Goal: Task Accomplishment & Management: Use online tool/utility

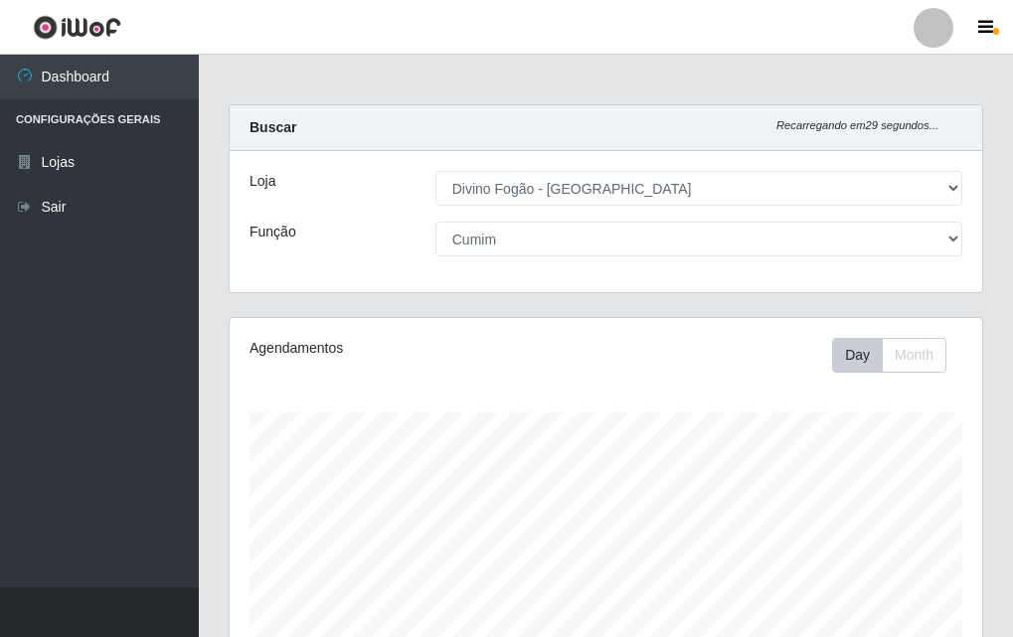
select select "499"
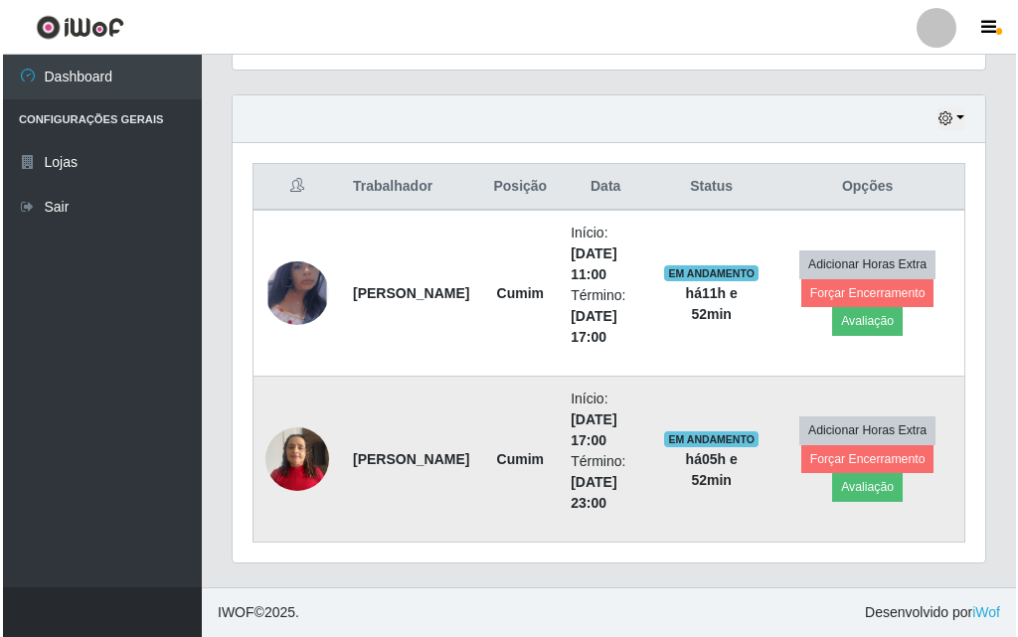
scroll to position [413, 753]
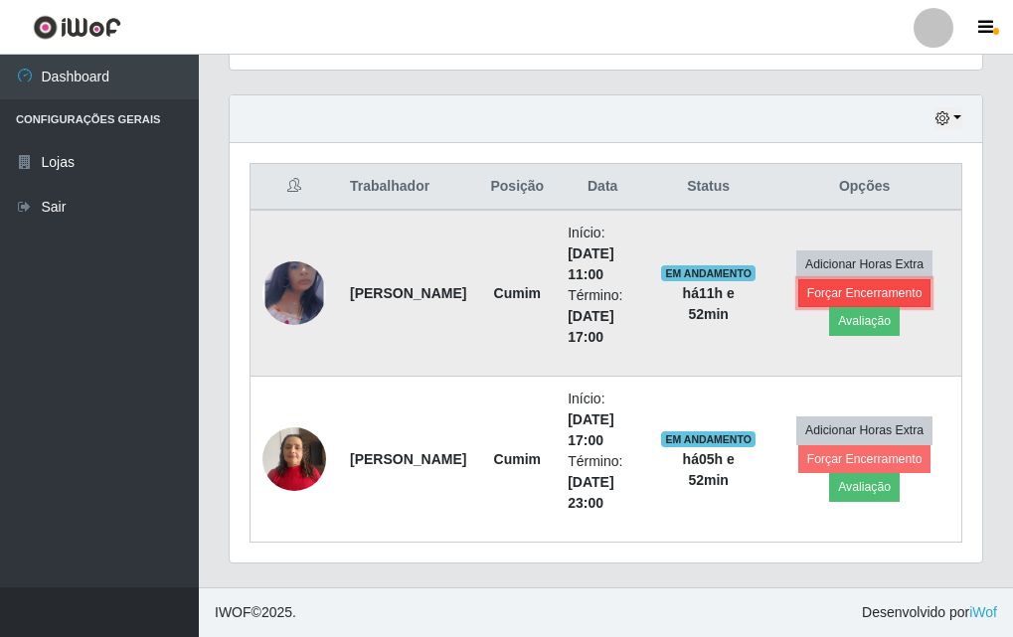
click at [887, 291] on button "Forçar Encerramento" at bounding box center [864, 293] width 133 height 28
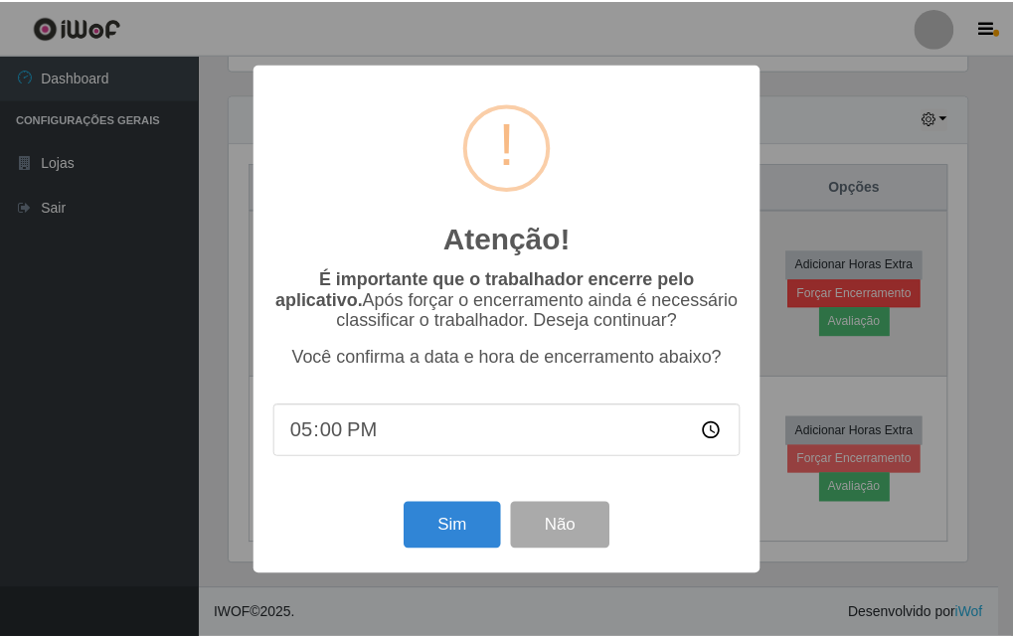
scroll to position [413, 743]
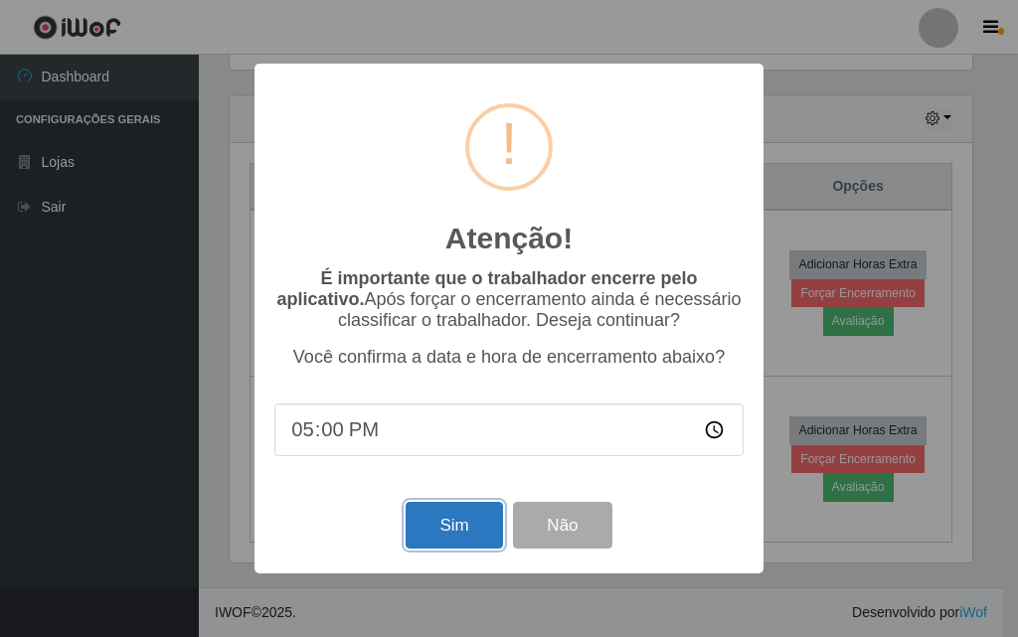
click at [446, 535] on button "Sim" at bounding box center [454, 525] width 96 height 47
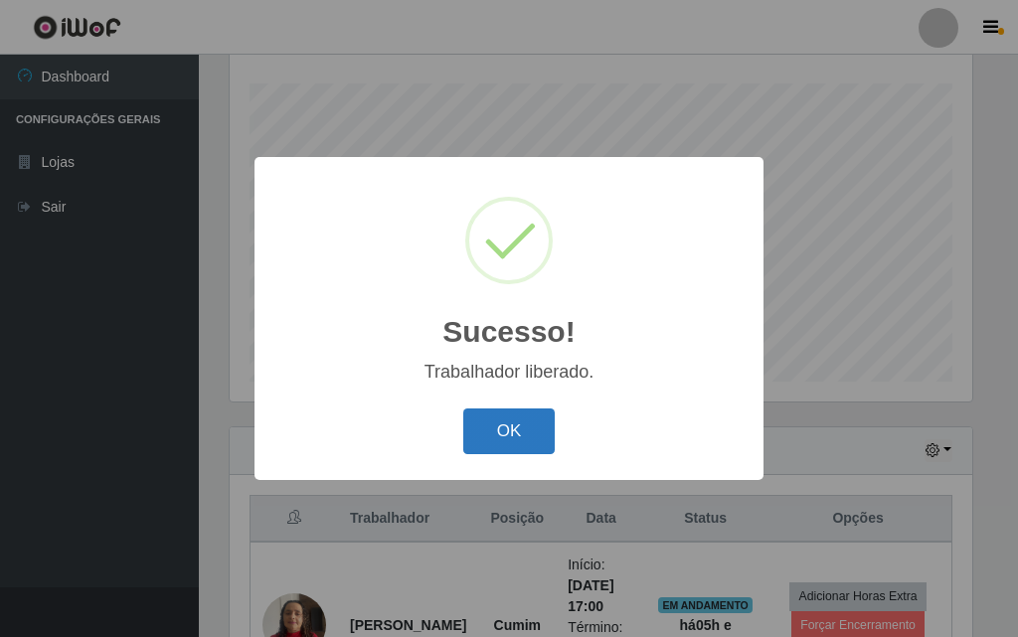
click at [487, 427] on button "OK" at bounding box center [509, 432] width 92 height 47
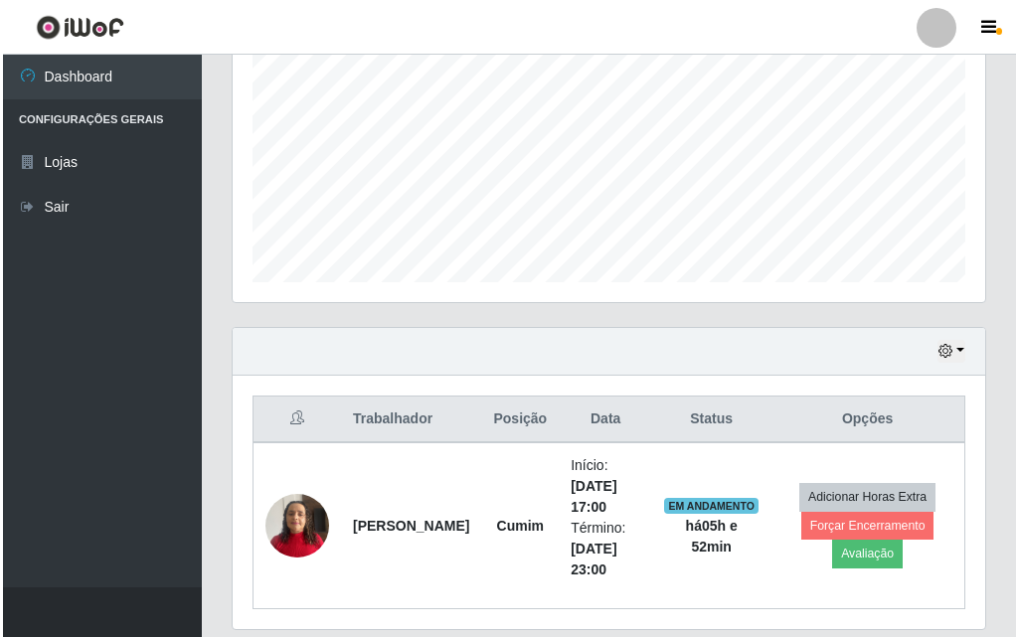
scroll to position [495, 0]
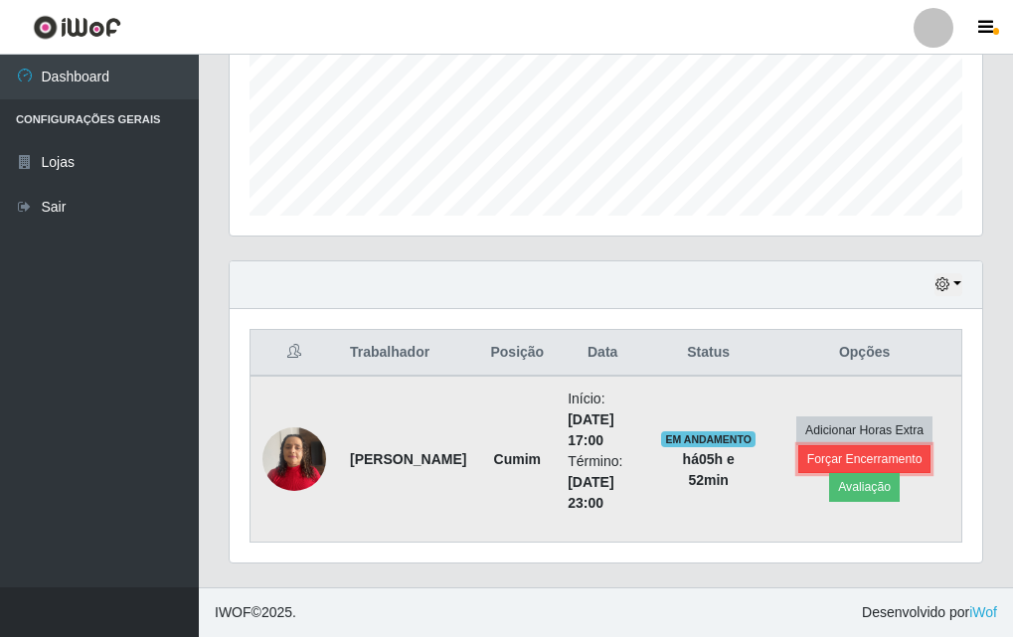
click at [899, 463] on button "Forçar Encerramento" at bounding box center [864, 459] width 133 height 28
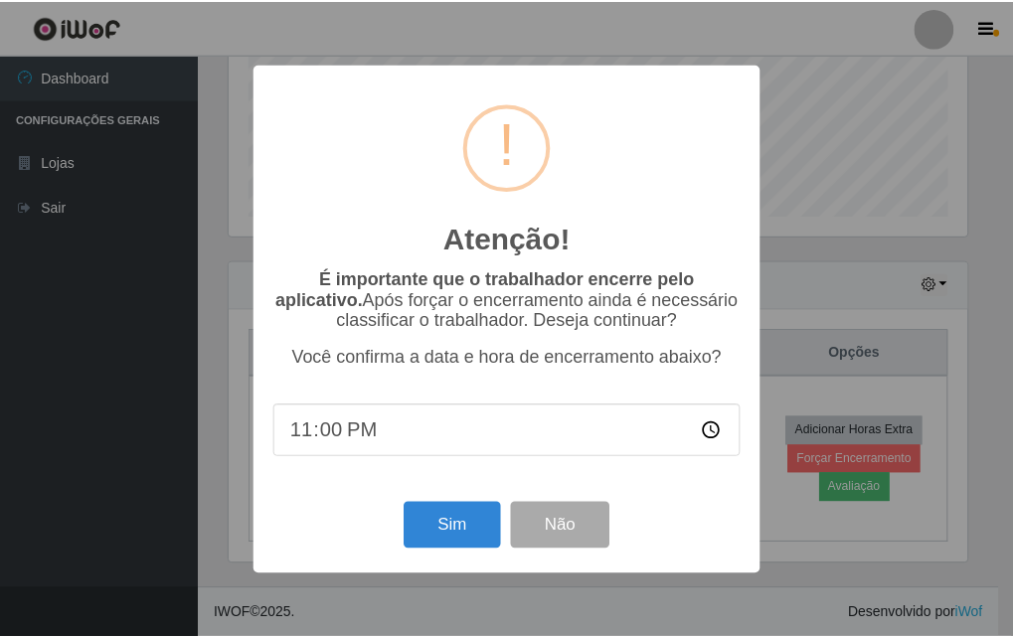
scroll to position [413, 743]
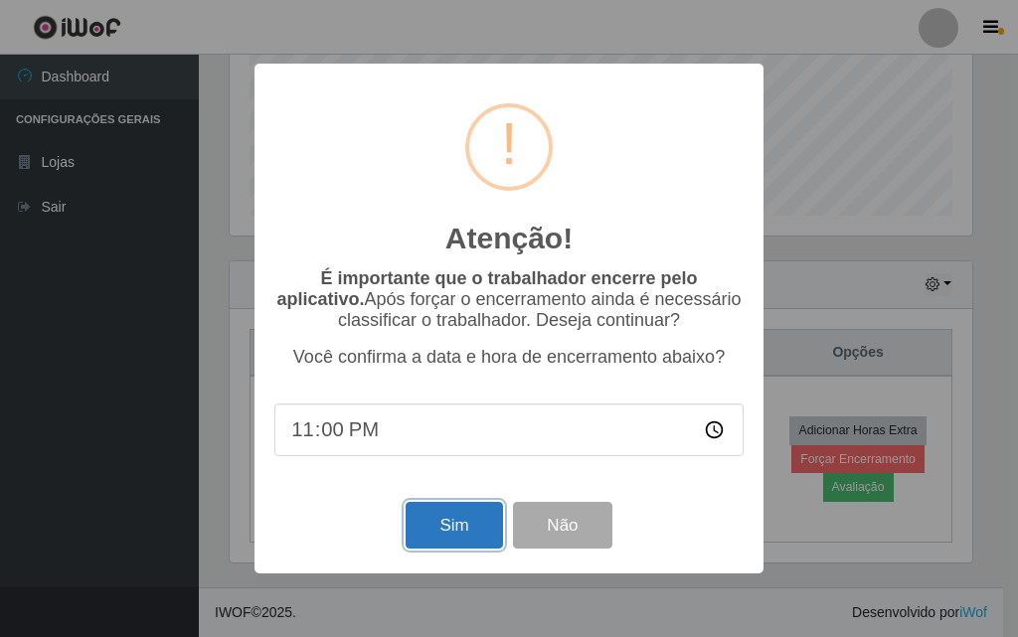
click at [477, 547] on button "Sim" at bounding box center [454, 525] width 96 height 47
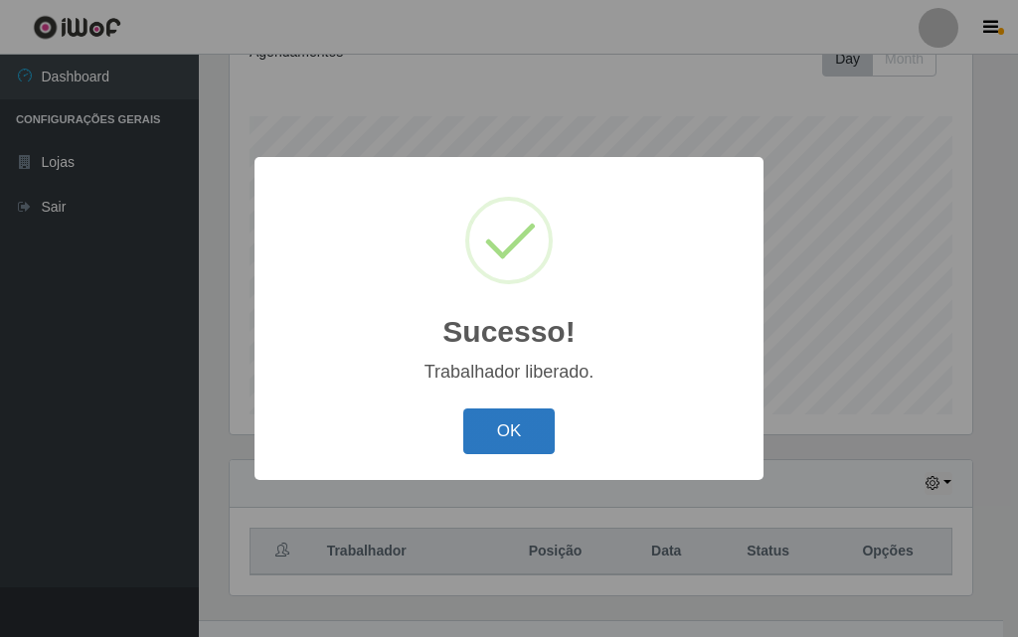
click at [534, 447] on button "OK" at bounding box center [509, 432] width 92 height 47
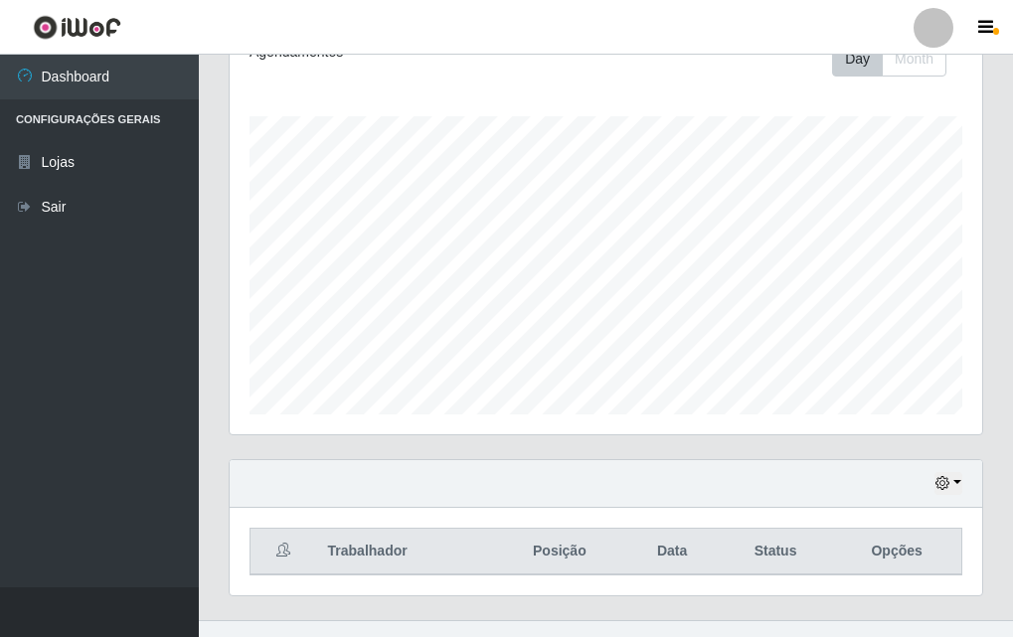
scroll to position [0, 0]
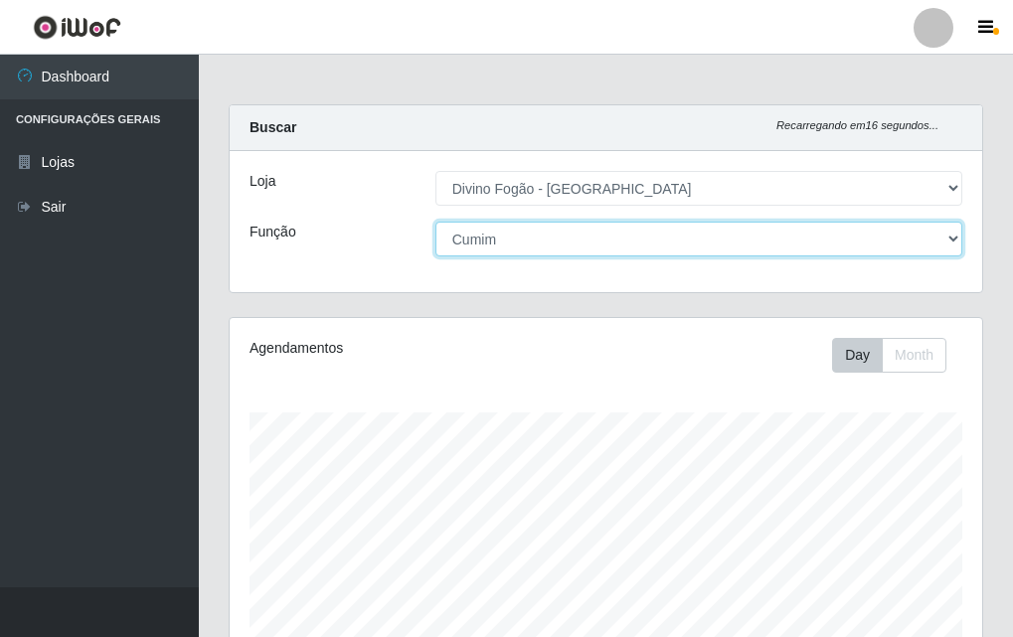
click at [733, 240] on select "[Selecione...] ASG ASG + ASG ++ Auxiliar de Cozinha Auxiliar de Cozinha + Auxil…" at bounding box center [698, 239] width 527 height 35
click at [435, 222] on select "[Selecione...] ASG ASG + ASG ++ Auxiliar de Cozinha Auxiliar de Cozinha + Auxil…" at bounding box center [698, 239] width 527 height 35
click at [603, 248] on select "[Selecione...] ASG ASG + ASG ++ Auxiliar de Cozinha Auxiliar de Cozinha + Auxil…" at bounding box center [698, 239] width 527 height 35
click at [435, 222] on select "[Selecione...] ASG ASG + ASG ++ Auxiliar de Cozinha Auxiliar de Cozinha + Auxil…" at bounding box center [698, 239] width 527 height 35
click at [596, 247] on select "[Selecione...] ASG ASG + ASG ++ Auxiliar de Cozinha Auxiliar de Cozinha + Auxil…" at bounding box center [698, 239] width 527 height 35
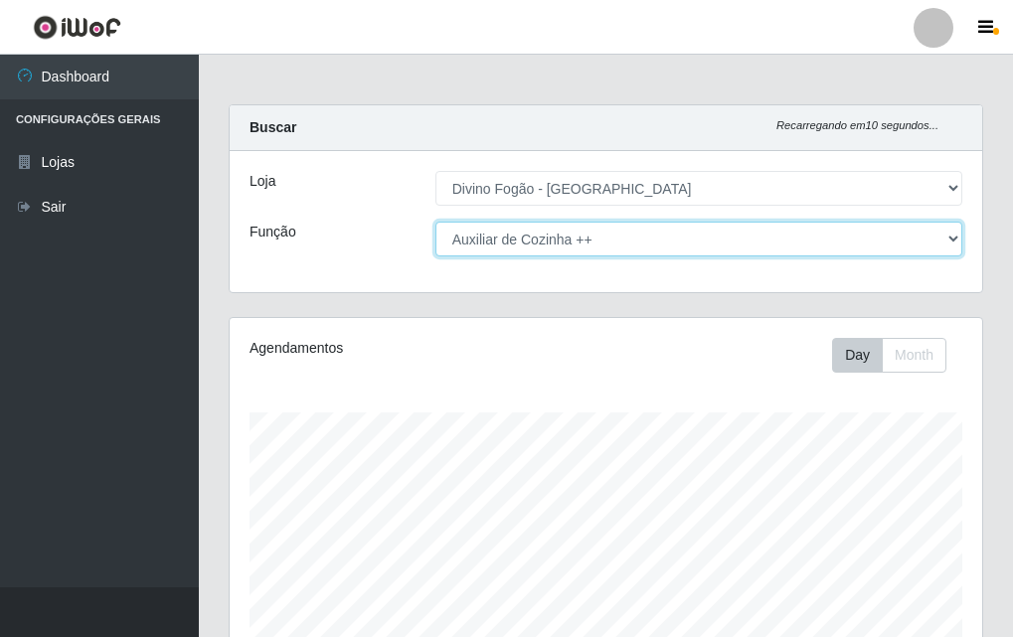
click at [435, 222] on select "[Selecione...] ASG ASG + ASG ++ Auxiliar de Cozinha Auxiliar de Cozinha + Auxil…" at bounding box center [698, 239] width 527 height 35
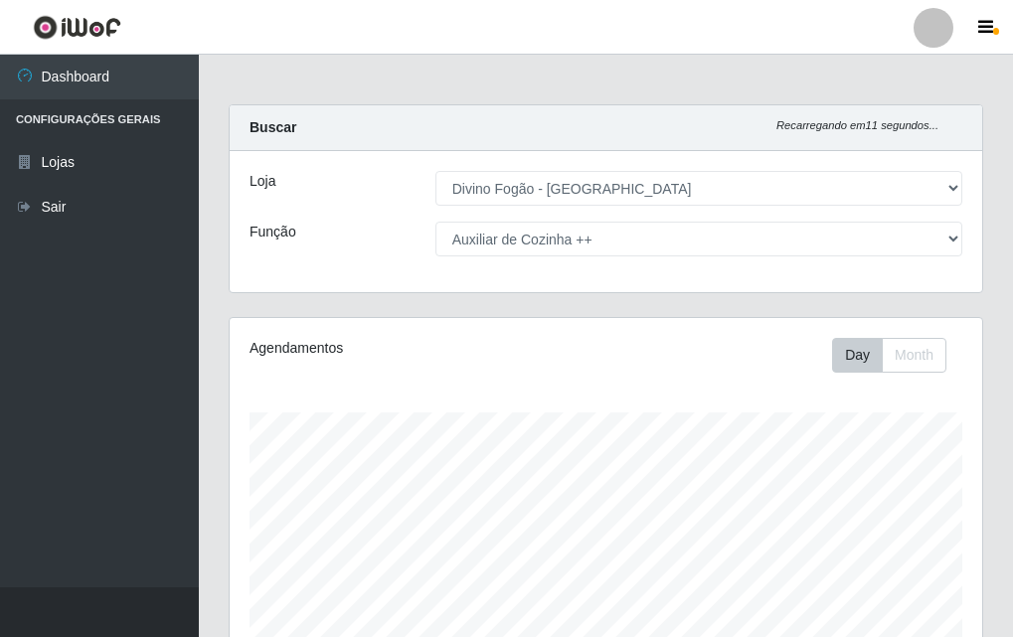
click at [600, 391] on div "Agendamentos Day Month 10/08 Agendamentos 6" at bounding box center [606, 524] width 753 height 413
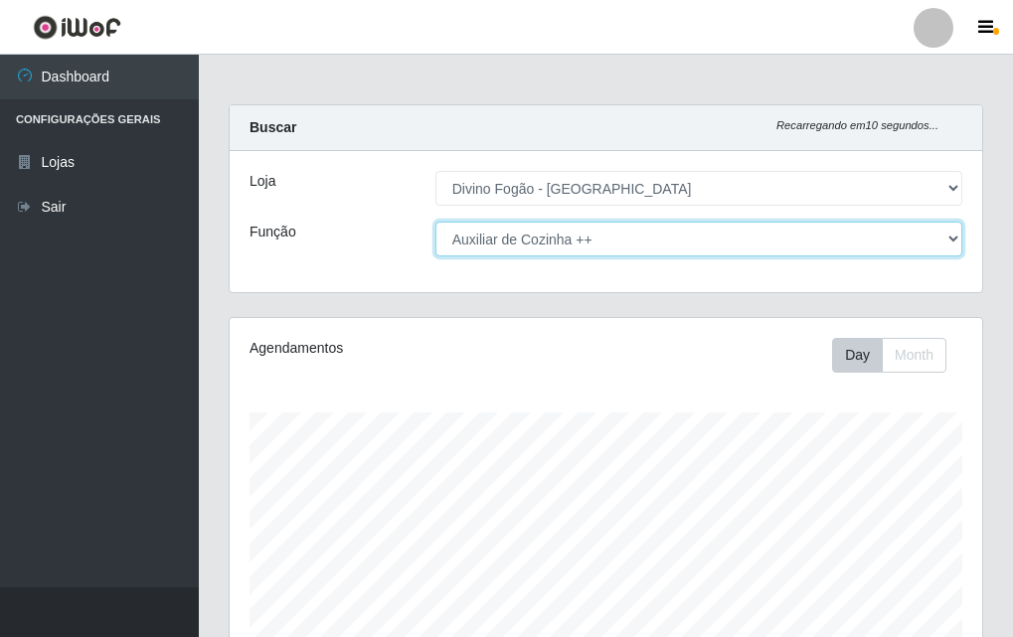
click at [536, 227] on select "[Selecione...] ASG ASG + ASG ++ Auxiliar de Cozinha Auxiliar de Cozinha + Auxil…" at bounding box center [698, 239] width 527 height 35
select select "94"
click at [435, 222] on select "[Selecione...] ASG ASG + ASG ++ Auxiliar de Cozinha Auxiliar de Cozinha + Auxil…" at bounding box center [698, 239] width 527 height 35
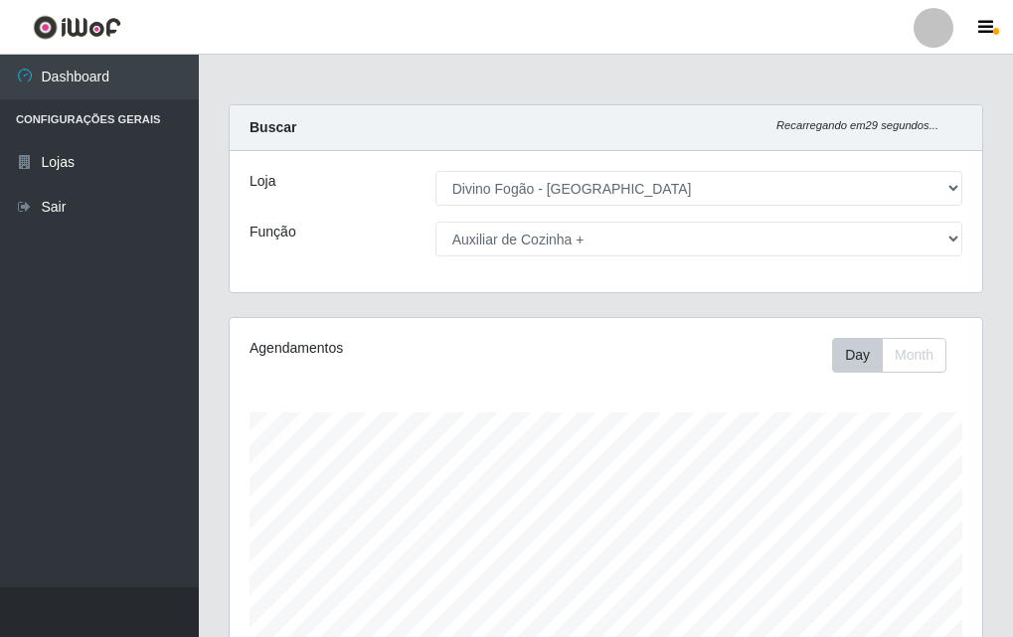
scroll to position [199, 0]
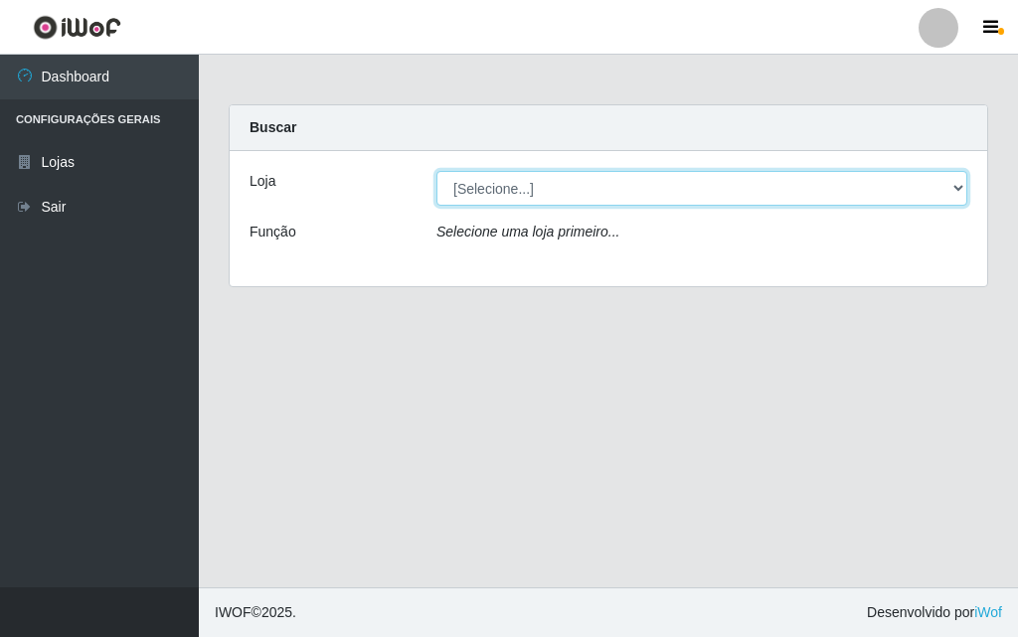
click at [546, 192] on select "[Selecione...] Divino Fogão - [GEOGRAPHIC_DATA]" at bounding box center [701, 188] width 531 height 35
select select "499"
click at [436, 171] on select "[Selecione...] Divino Fogão - [GEOGRAPHIC_DATA]" at bounding box center [701, 188] width 531 height 35
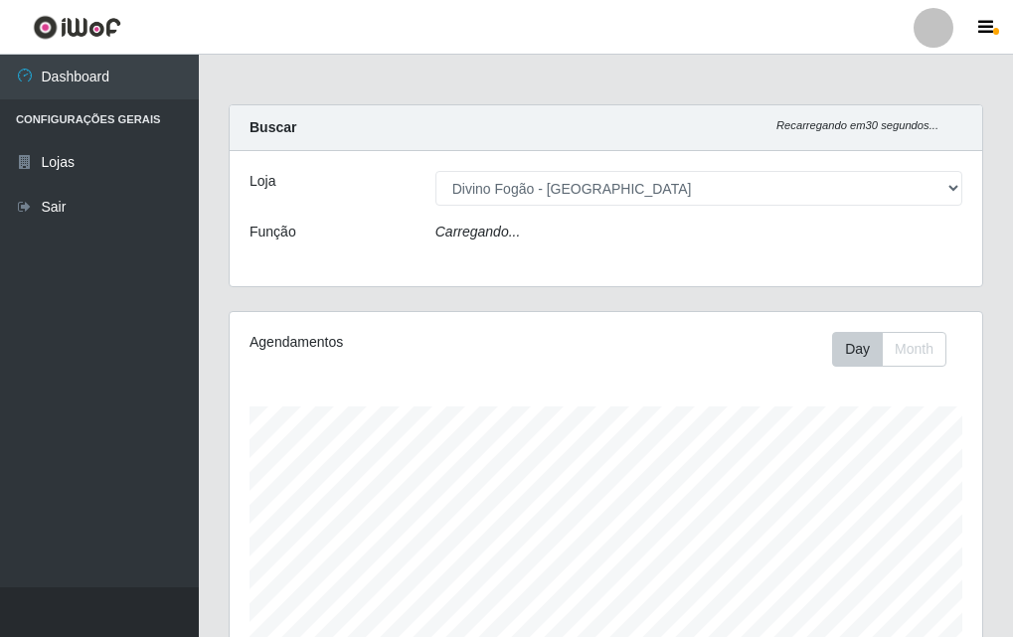
click at [555, 232] on div "Carregando..." at bounding box center [699, 236] width 557 height 29
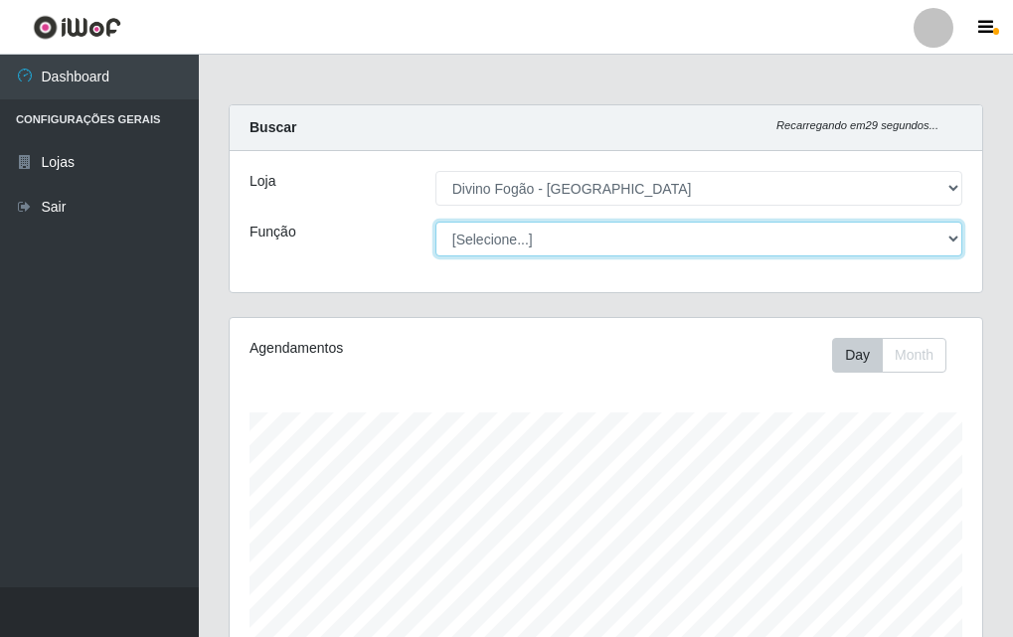
drag, startPoint x: 555, startPoint y: 232, endPoint x: 551, endPoint y: 251, distance: 19.3
click at [555, 232] on select "[Selecione...] ASG ASG + ASG ++ Auxiliar de Cozinha Auxiliar de Cozinha + Auxil…" at bounding box center [698, 239] width 527 height 35
click at [435, 222] on select "[Selecione...] ASG ASG + ASG ++ Auxiliar de Cozinha Auxiliar de Cozinha + Auxil…" at bounding box center [698, 239] width 527 height 35
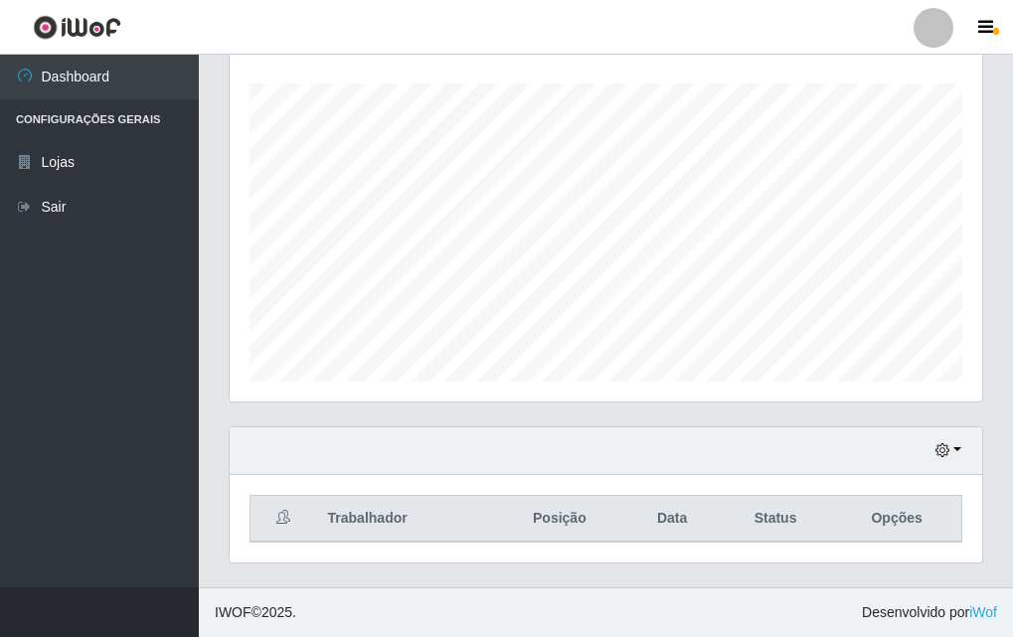
scroll to position [0, 0]
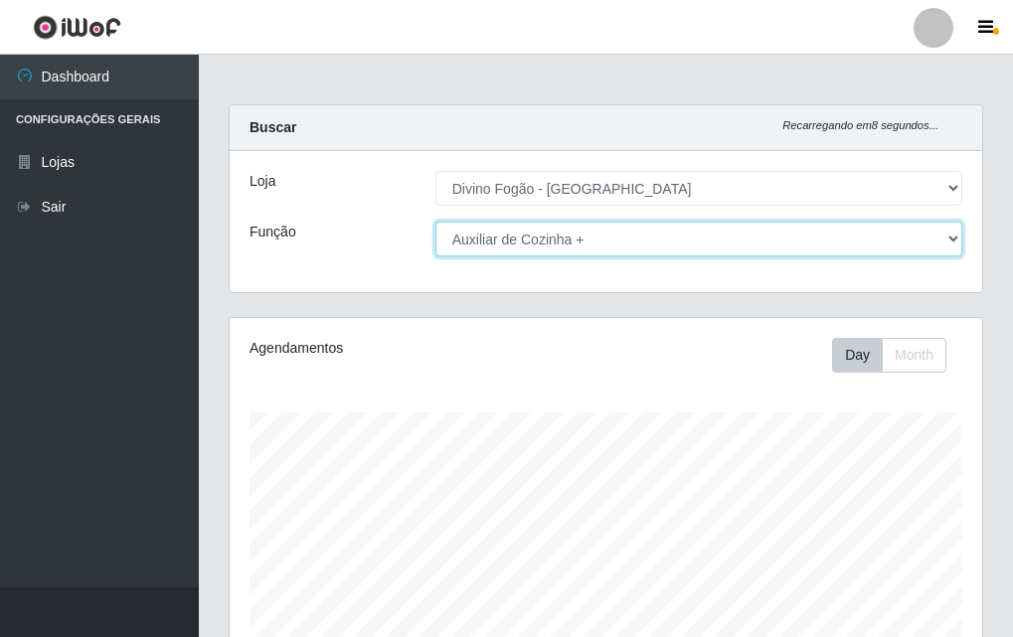
click at [557, 236] on select "[Selecione...] ASG ASG + ASG ++ Auxiliar de Cozinha Auxiliar de Cozinha + Auxil…" at bounding box center [698, 239] width 527 height 35
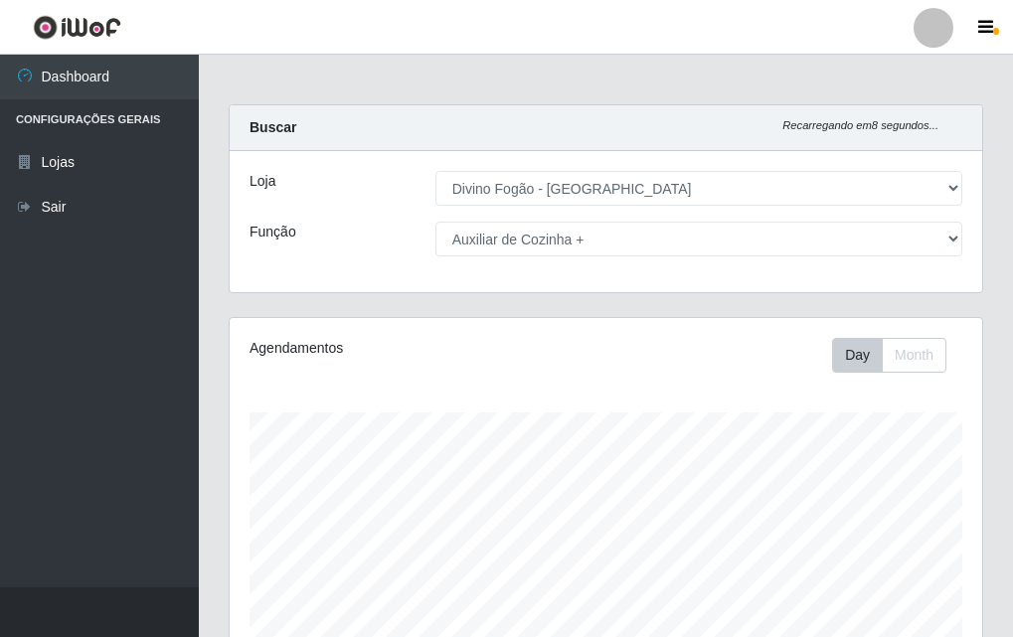
drag, startPoint x: 542, startPoint y: 257, endPoint x: 547, endPoint y: 248, distance: 11.1
click at [544, 252] on div "Loja [Selecione...] Divino Fogão - Campina Grande Função [Selecione...] ASG ASG…" at bounding box center [606, 221] width 753 height 141
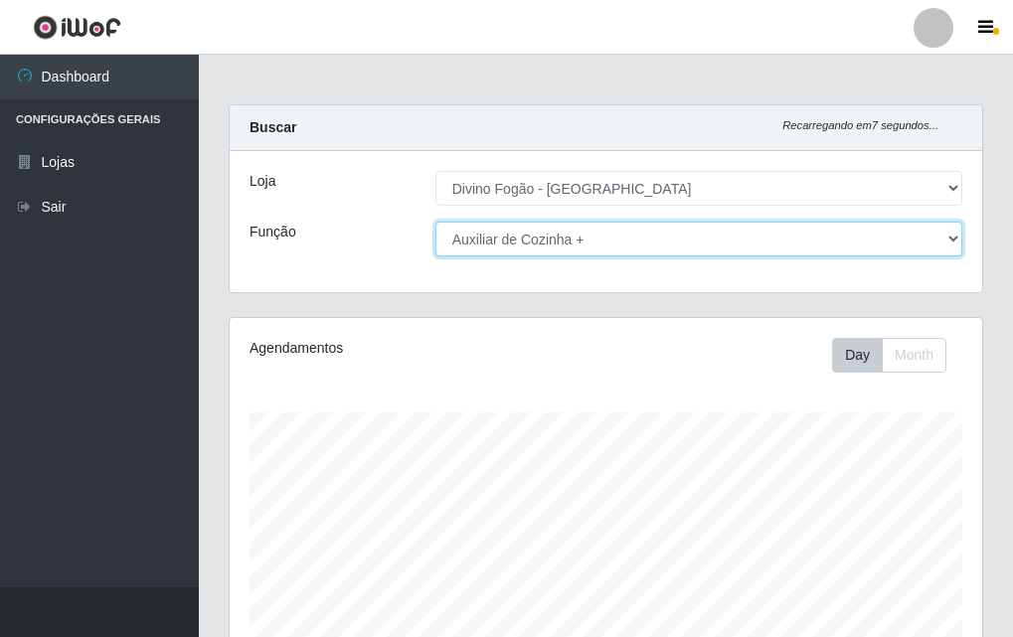
click at [547, 246] on select "[Selecione...] ASG ASG + ASG ++ Auxiliar de Cozinha Auxiliar de Cozinha + Auxil…" at bounding box center [698, 239] width 527 height 35
click at [435, 222] on select "[Selecione...] ASG ASG + ASG ++ Auxiliar de Cozinha Auxiliar de Cozinha + Auxil…" at bounding box center [698, 239] width 527 height 35
click at [551, 244] on select "[Selecione...] ASG ASG + ASG ++ Auxiliar de Cozinha Auxiliar de Cozinha + Auxil…" at bounding box center [698, 239] width 527 height 35
click at [435, 222] on select "[Selecione...] ASG ASG + ASG ++ Auxiliar de Cozinha Auxiliar de Cozinha + Auxil…" at bounding box center [698, 239] width 527 height 35
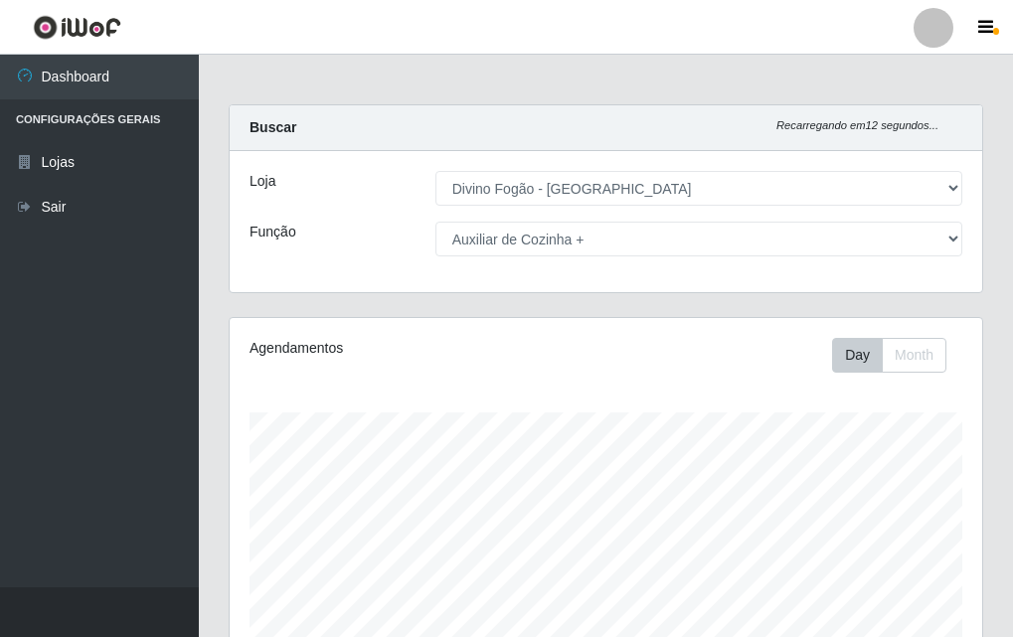
click at [552, 397] on div "Agendamentos Day Month" at bounding box center [606, 524] width 753 height 413
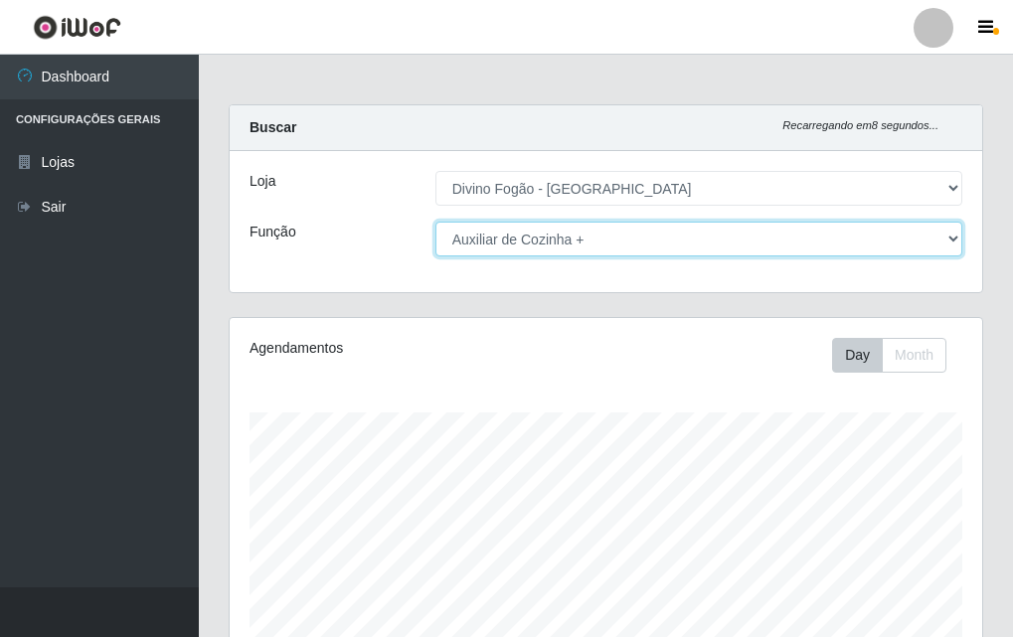
click at [514, 252] on select "[Selecione...] ASG ASG + ASG ++ Auxiliar de Cozinha Auxiliar de Cozinha + Auxil…" at bounding box center [698, 239] width 527 height 35
click at [435, 222] on select "[Selecione...] ASG ASG + ASG ++ Auxiliar de Cozinha Auxiliar de Cozinha + Auxil…" at bounding box center [698, 239] width 527 height 35
click at [495, 245] on select "[Selecione...] ASG ASG + ASG ++ Auxiliar de Cozinha Auxiliar de Cozinha + Auxil…" at bounding box center [698, 239] width 527 height 35
click at [435, 222] on select "[Selecione...] ASG ASG + ASG ++ Auxiliar de Cozinha Auxiliar de Cozinha + Auxil…" at bounding box center [698, 239] width 527 height 35
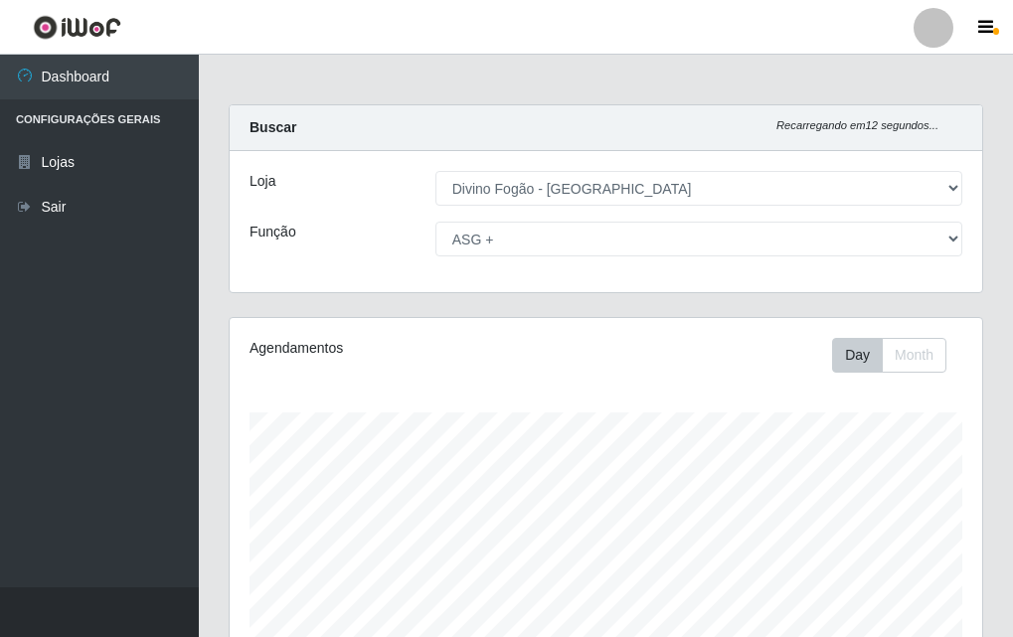
click at [514, 339] on div "Agendamentos" at bounding box center [389, 348] width 279 height 21
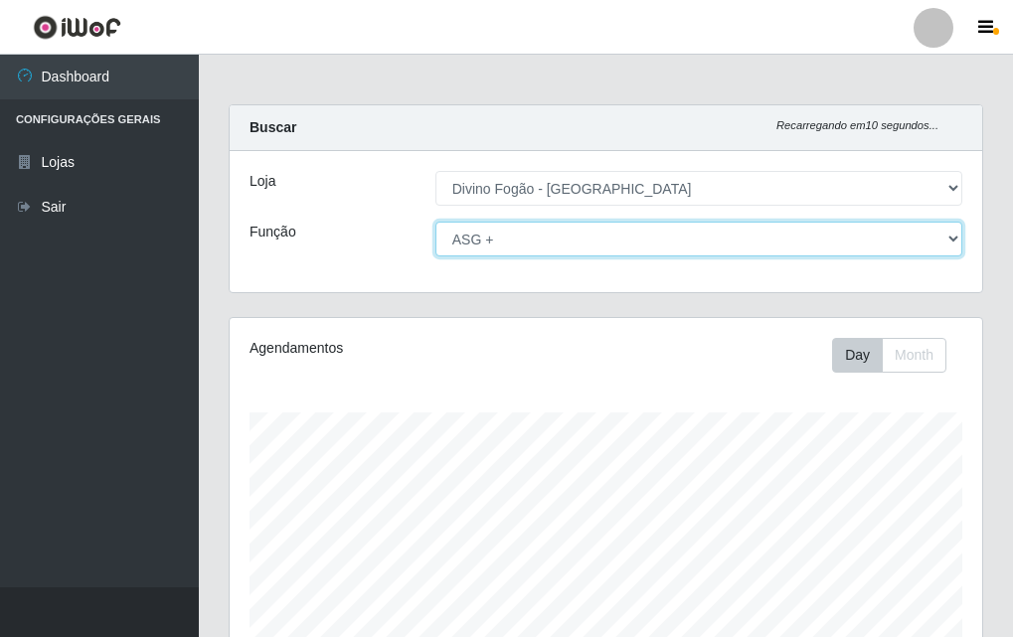
click at [527, 251] on select "[Selecione...] ASG ASG + ASG ++ Auxiliar de Cozinha Auxiliar de Cozinha + Auxil…" at bounding box center [698, 239] width 527 height 35
click at [527, 246] on select "[Selecione...] ASG ASG + ASG ++ Auxiliar de Cozinha Auxiliar de Cozinha + Auxil…" at bounding box center [698, 239] width 527 height 35
click at [435, 222] on select "[Selecione...] ASG ASG + ASG ++ Auxiliar de Cozinha Auxiliar de Cozinha + Auxil…" at bounding box center [698, 239] width 527 height 35
click at [518, 249] on select "[Selecione...] ASG ASG + ASG ++ Auxiliar de Cozinha Auxiliar de Cozinha + Auxil…" at bounding box center [698, 239] width 527 height 35
drag, startPoint x: 531, startPoint y: 239, endPoint x: 527, endPoint y: 252, distance: 13.5
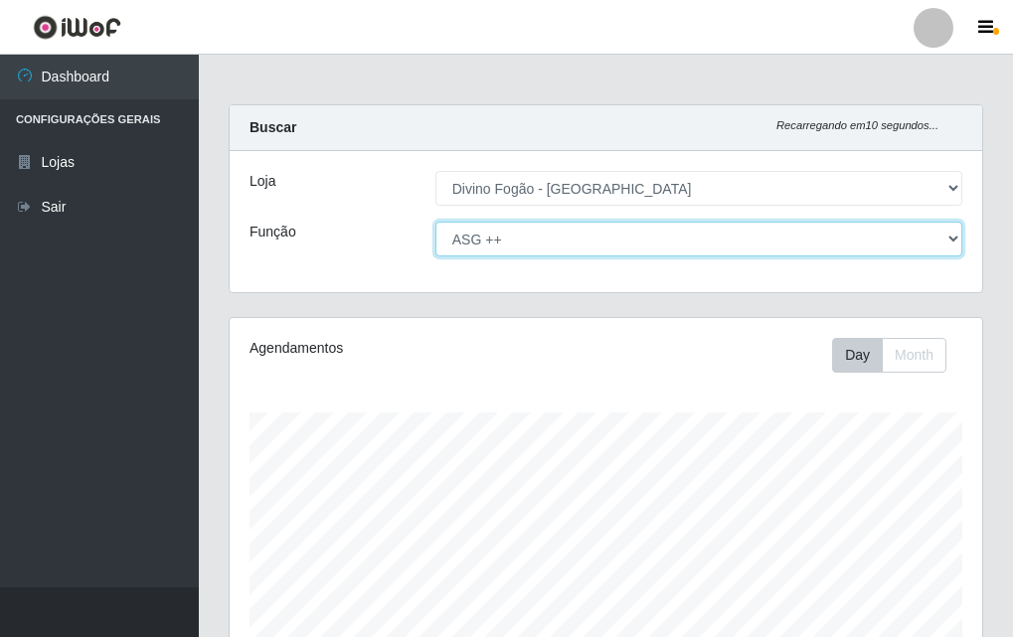
click at [530, 243] on select "[Selecione...] ASG ASG + ASG ++ Auxiliar de Cozinha Auxiliar de Cozinha + Auxil…" at bounding box center [698, 239] width 527 height 35
select select "94"
click at [435, 222] on select "[Selecione...] ASG ASG + ASG ++ Auxiliar de Cozinha Auxiliar de Cozinha + Auxil…" at bounding box center [698, 239] width 527 height 35
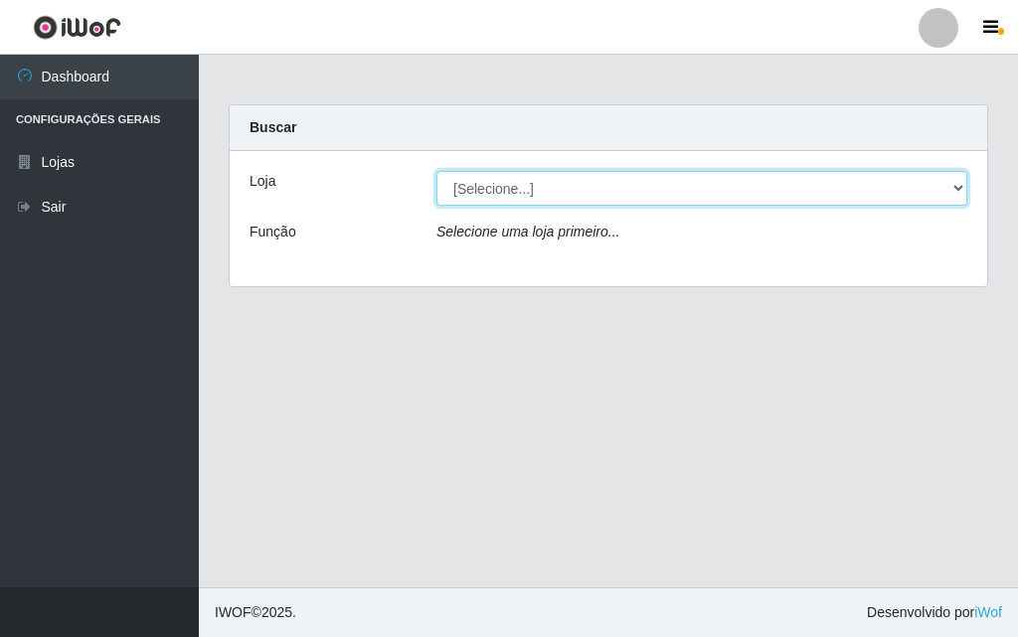
click at [529, 184] on select "[Selecione...] Divino Fogão - [GEOGRAPHIC_DATA]" at bounding box center [701, 188] width 531 height 35
select select "499"
click at [436, 171] on select "[Selecione...] Divino Fogão - [GEOGRAPHIC_DATA]" at bounding box center [701, 188] width 531 height 35
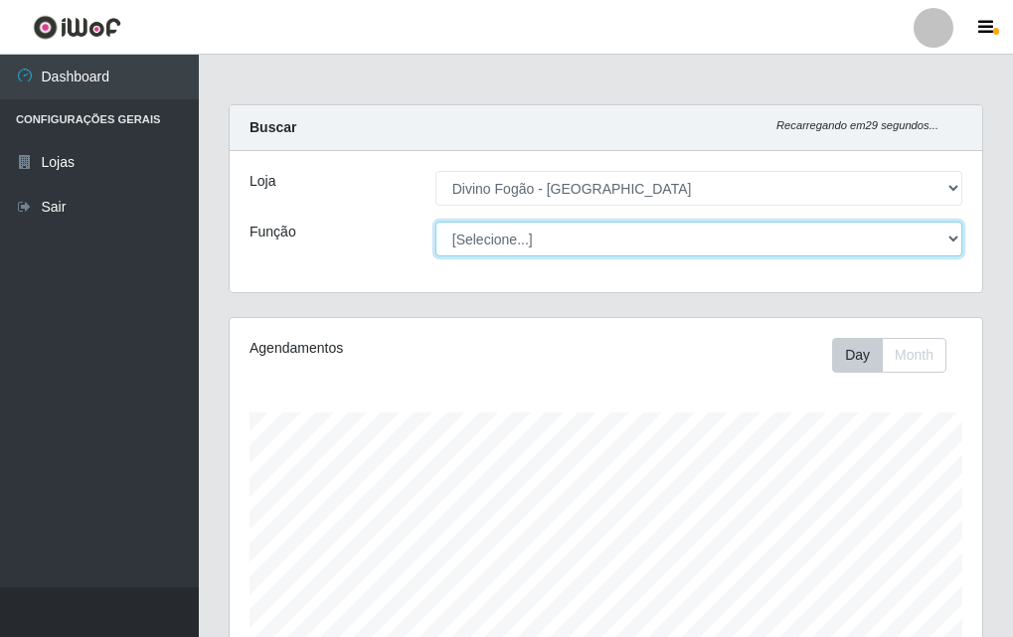
click at [603, 245] on select "[Selecione...] ASG ASG + ASG ++ Auxiliar de Cozinha Auxiliar de Cozinha + Auxil…" at bounding box center [698, 239] width 527 height 35
click at [435, 222] on select "[Selecione...] ASG ASG + ASG ++ Auxiliar de Cozinha Auxiliar de Cozinha + Auxil…" at bounding box center [698, 239] width 527 height 35
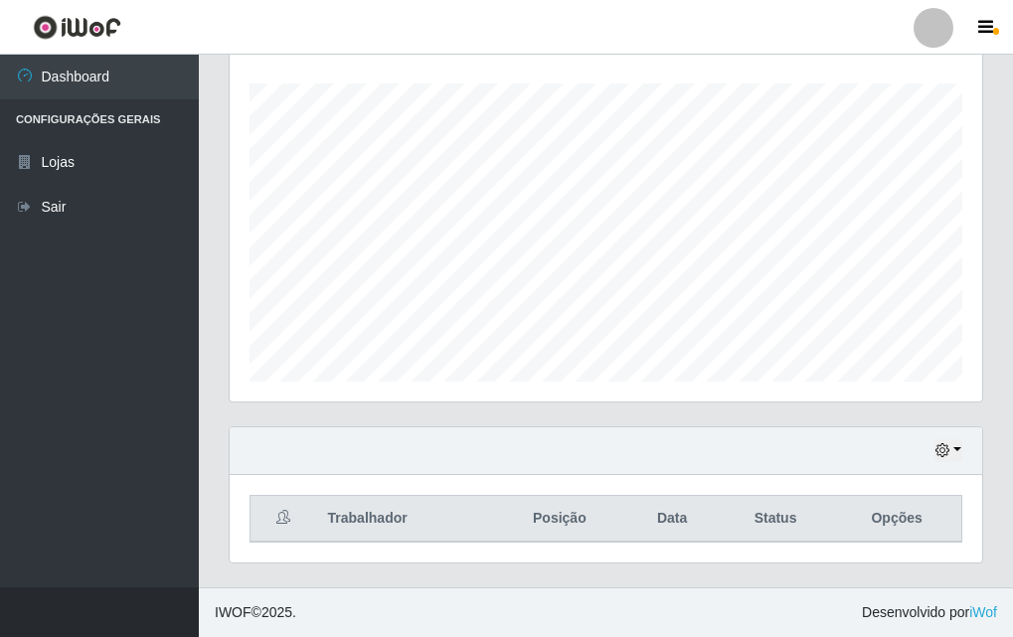
scroll to position [0, 0]
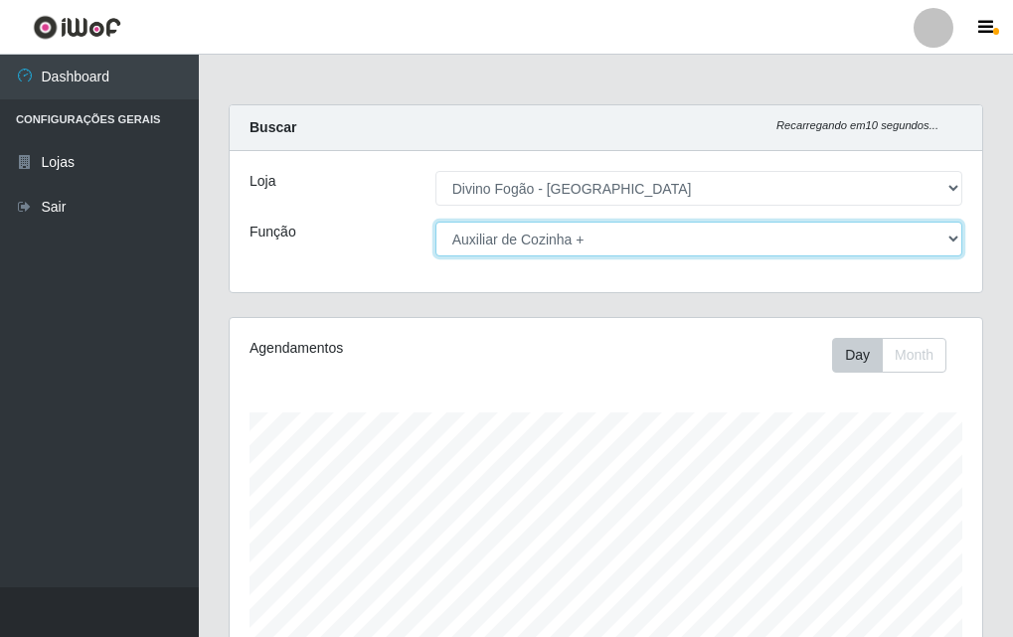
click at [538, 243] on select "[Selecione...] ASG ASG + ASG ++ Auxiliar de Cozinha Auxiliar de Cozinha + Auxil…" at bounding box center [698, 239] width 527 height 35
select select "9"
click at [435, 222] on select "[Selecione...] ASG ASG + ASG ++ Auxiliar de Cozinha Auxiliar de Cozinha + Auxil…" at bounding box center [698, 239] width 527 height 35
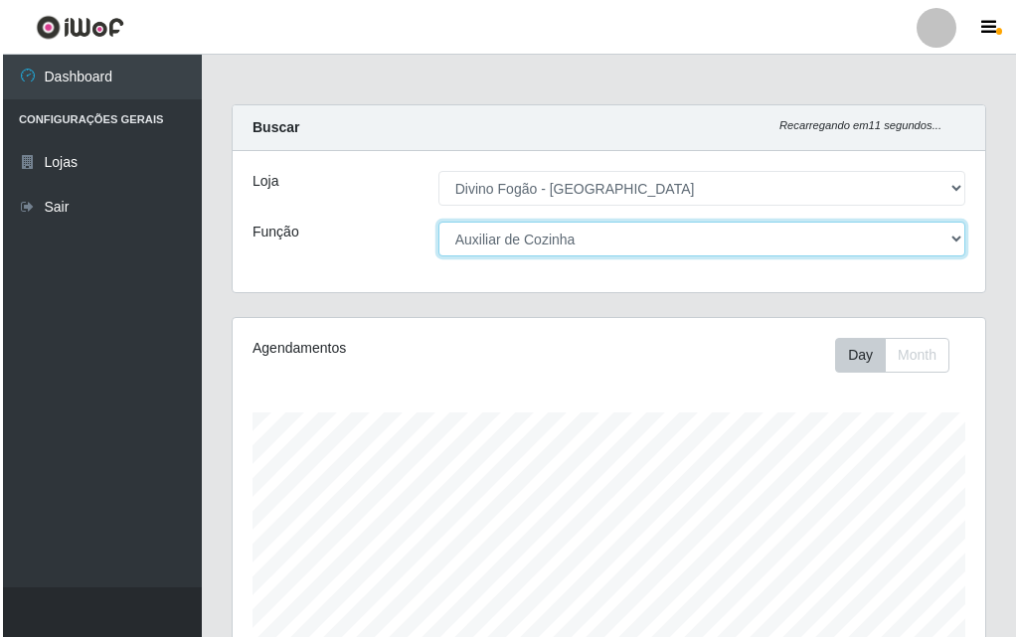
scroll to position [495, 0]
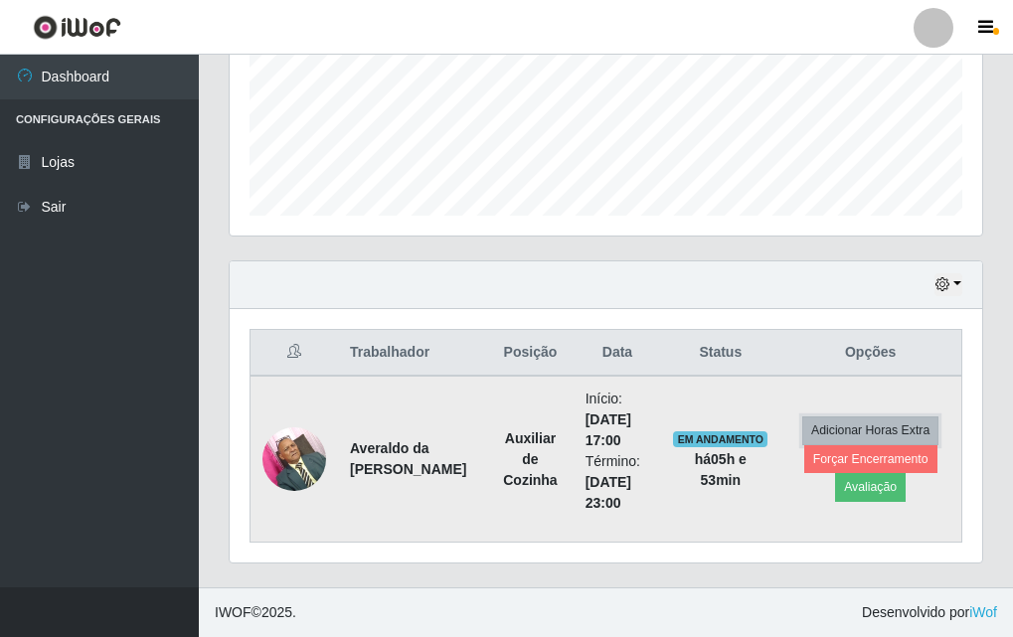
click at [849, 441] on button "Adicionar Horas Extra" at bounding box center [870, 431] width 136 height 28
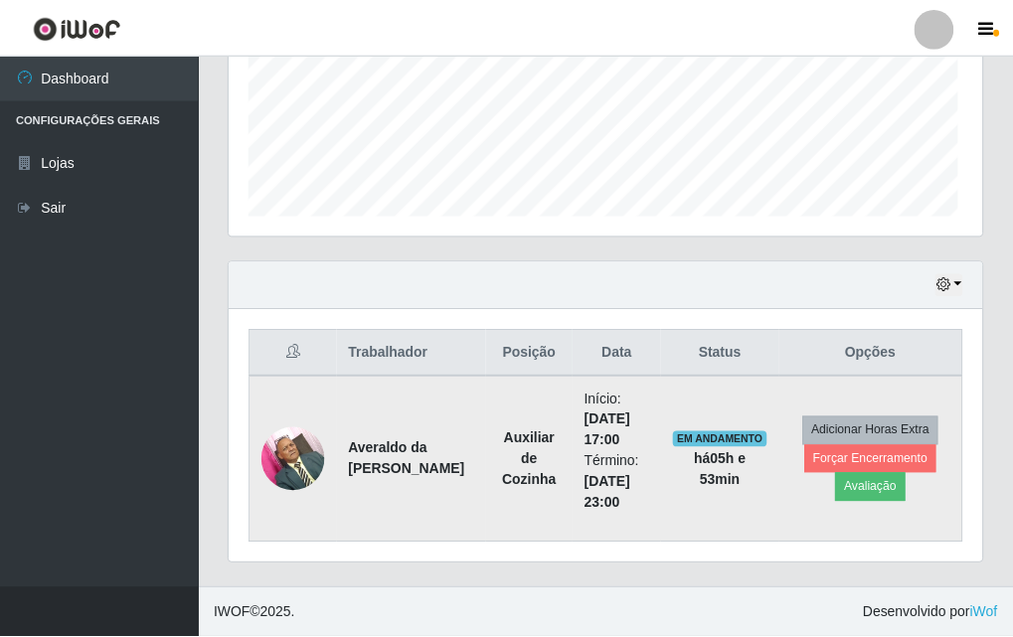
scroll to position [413, 743]
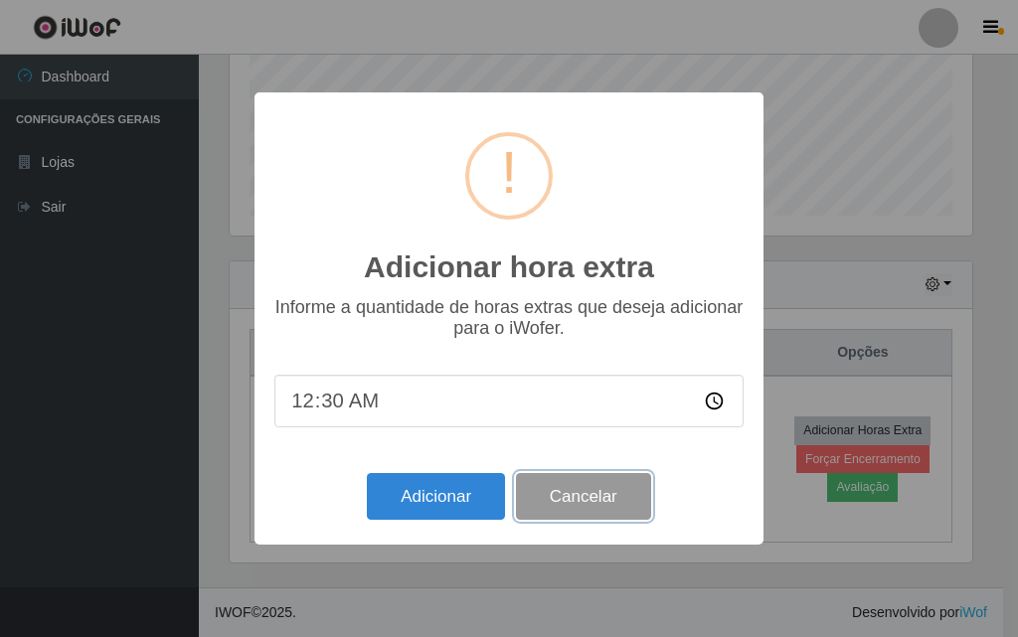
drag, startPoint x: 603, startPoint y: 491, endPoint x: 640, endPoint y: 476, distance: 39.7
click at [604, 490] on button "Cancelar" at bounding box center [583, 496] width 135 height 47
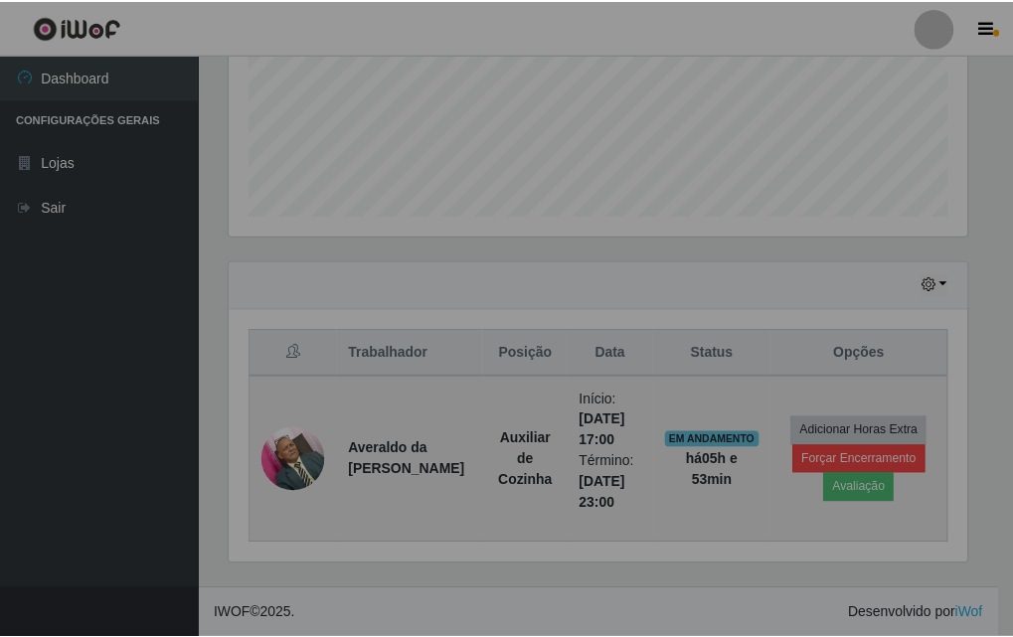
scroll to position [413, 753]
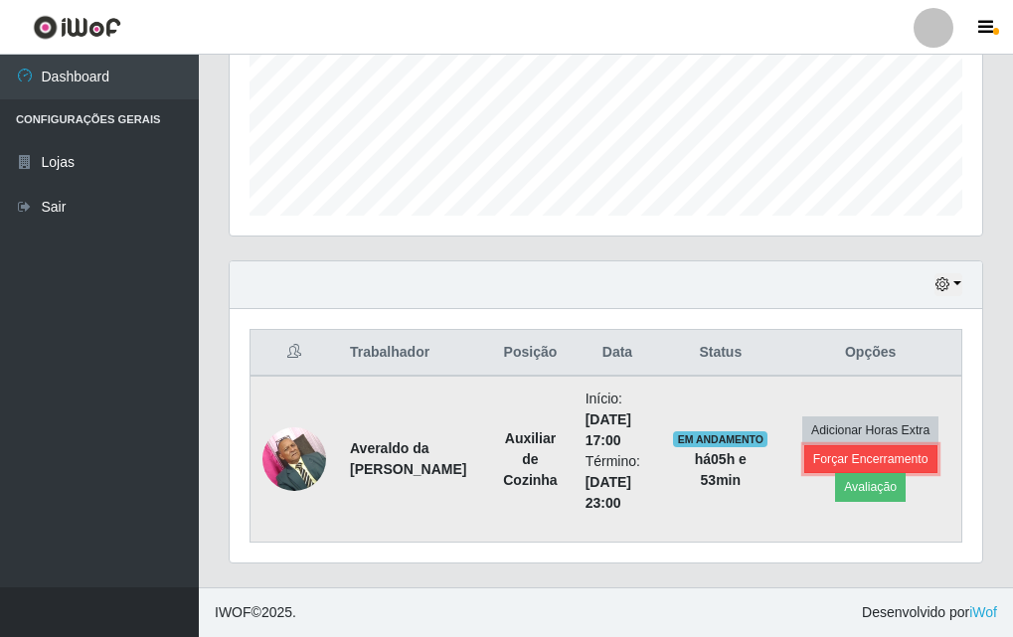
click at [851, 454] on button "Forçar Encerramento" at bounding box center [870, 459] width 133 height 28
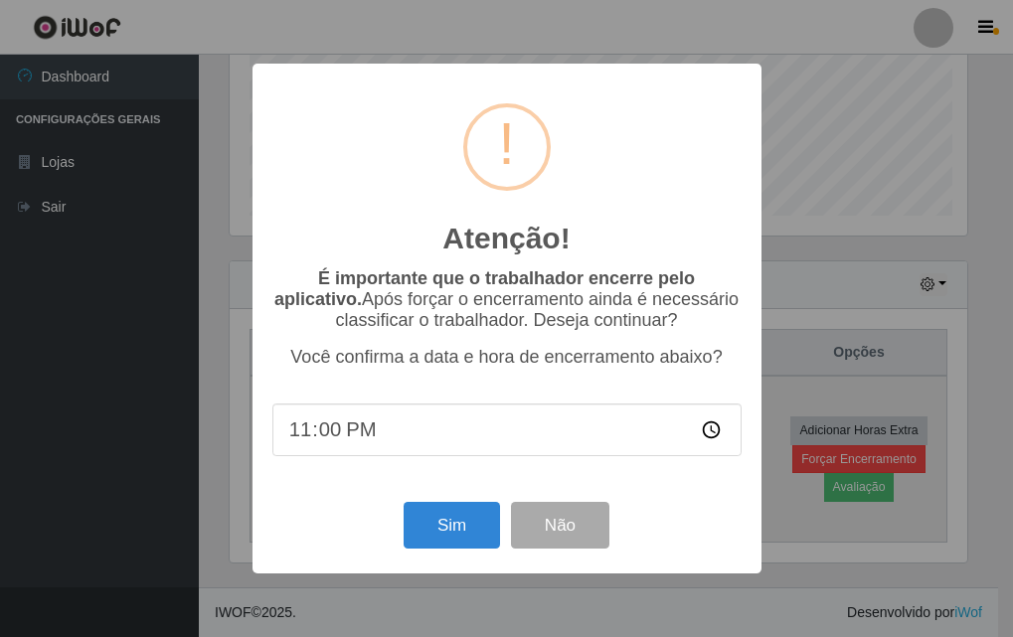
scroll to position [413, 743]
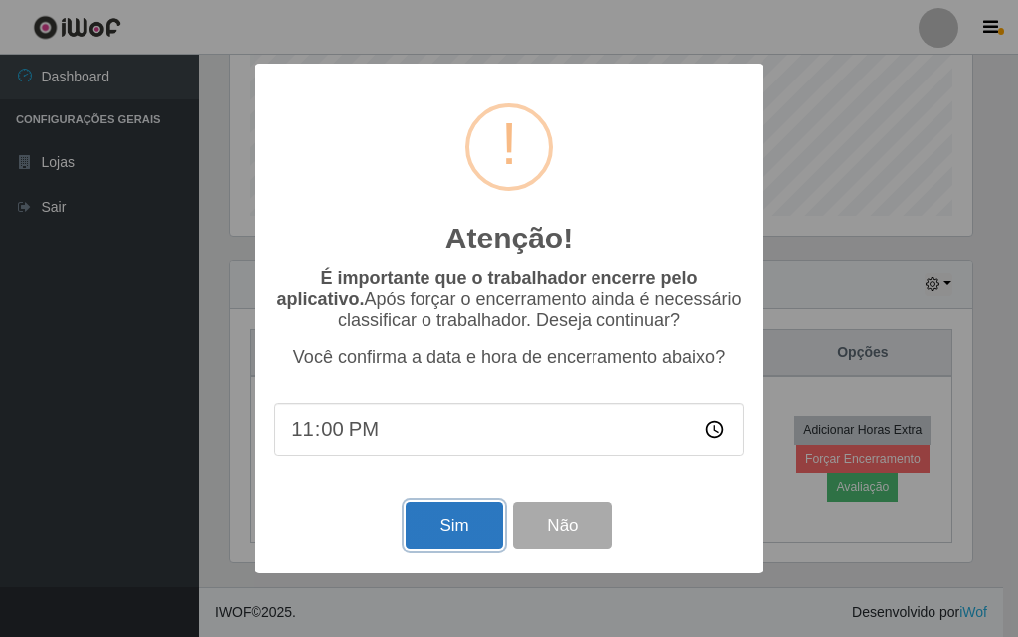
click at [461, 528] on button "Sim" at bounding box center [454, 525] width 96 height 47
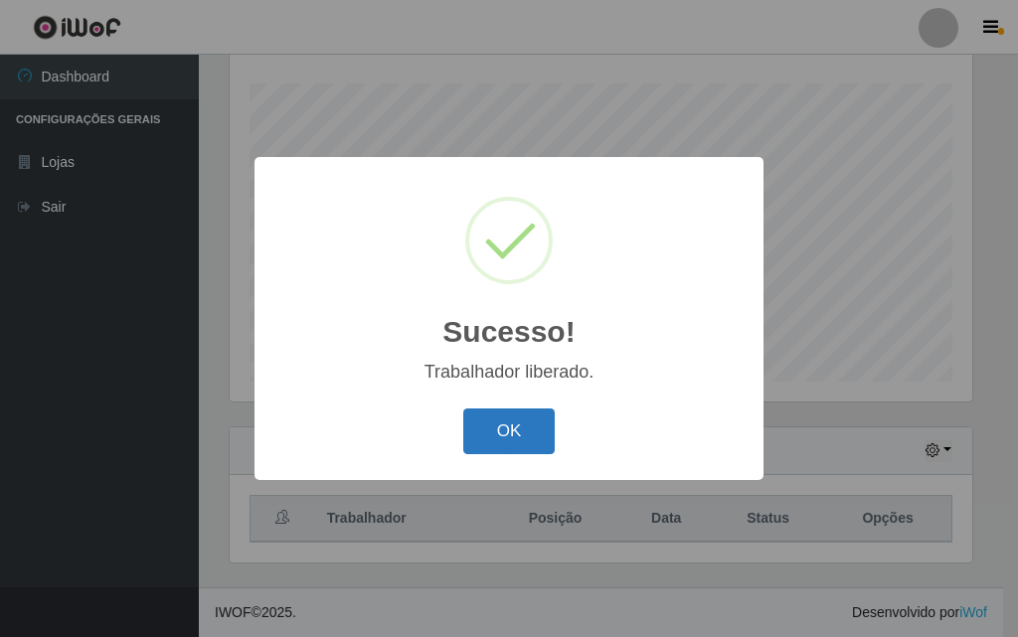
click at [518, 441] on button "OK" at bounding box center [509, 432] width 92 height 47
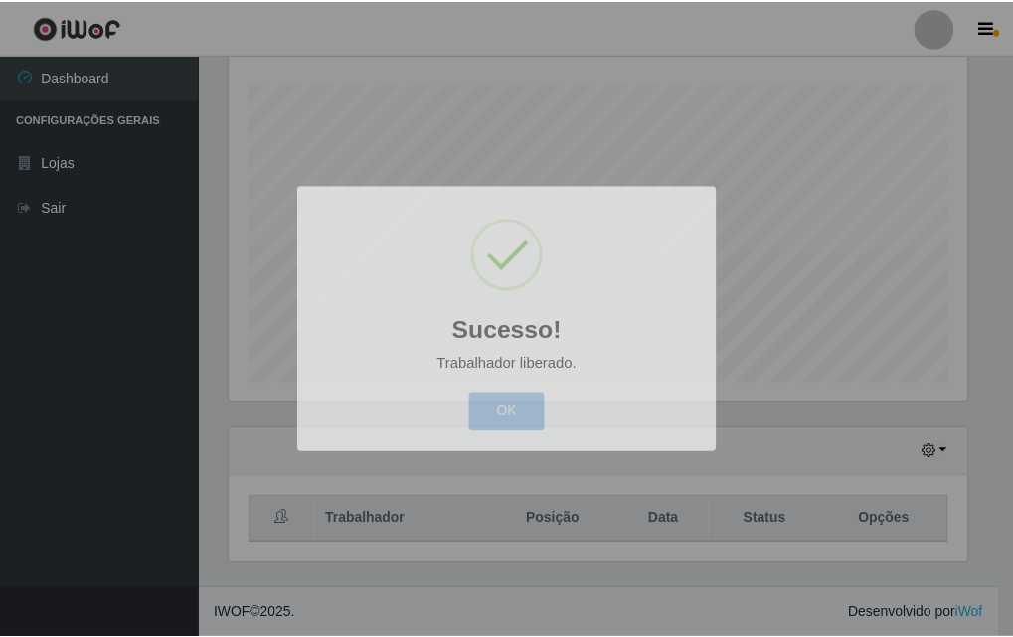
scroll to position [413, 753]
